Goal: Transaction & Acquisition: Purchase product/service

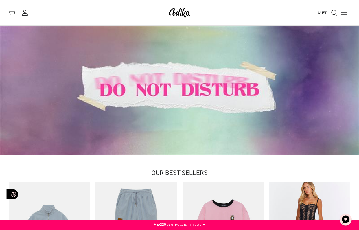
click at [343, 12] on icon "Toggle menu" at bounding box center [344, 12] width 7 height 7
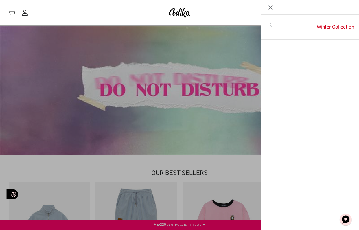
click at [275, 25] on link "Toggle menu" at bounding box center [271, 24] width 19 height 13
click at [332, 25] on link "לכל הפריטים" at bounding box center [310, 25] width 92 height 14
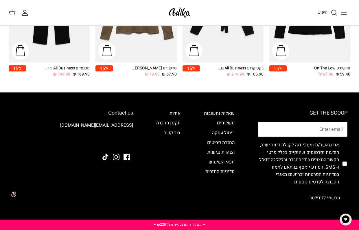
scroll to position [451, 0]
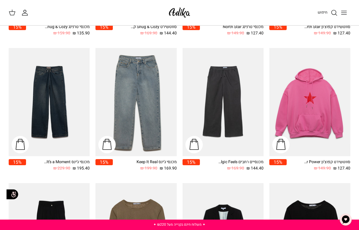
click at [201, 89] on img "מכנסיים רחבים Nostalgic Feels קורדרוי" at bounding box center [223, 102] width 81 height 108
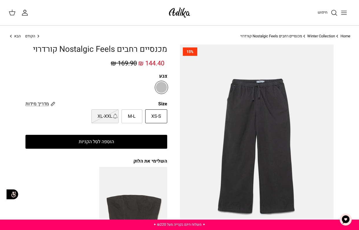
click at [162, 103] on legend "Size" at bounding box center [162, 104] width 9 height 6
click at [41, 103] on span "מדריך מידות" at bounding box center [36, 104] width 23 height 7
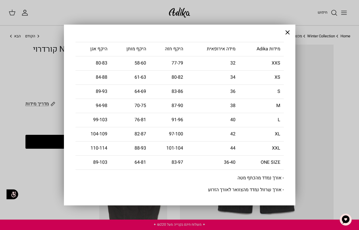
click at [167, 49] on td "היקף חזה" at bounding box center [168, 49] width 37 height 14
copy td "חזה"
click at [130, 50] on td "היקף מותן" at bounding box center [130, 49] width 39 height 14
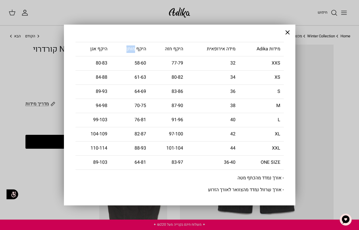
copy td "מותן"
click at [94, 50] on td "היקף אגן" at bounding box center [93, 49] width 35 height 14
copy td "אגן"
drag, startPoint x: 145, startPoint y: 91, endPoint x: 125, endPoint y: 91, distance: 20.6
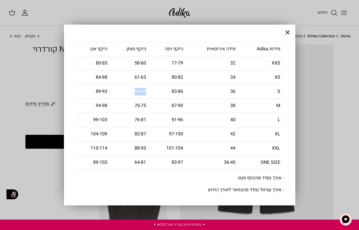
click at [125, 91] on td "64-69" at bounding box center [130, 92] width 39 height 14
copy span "64-69"
